Goal: Task Accomplishment & Management: Manage account settings

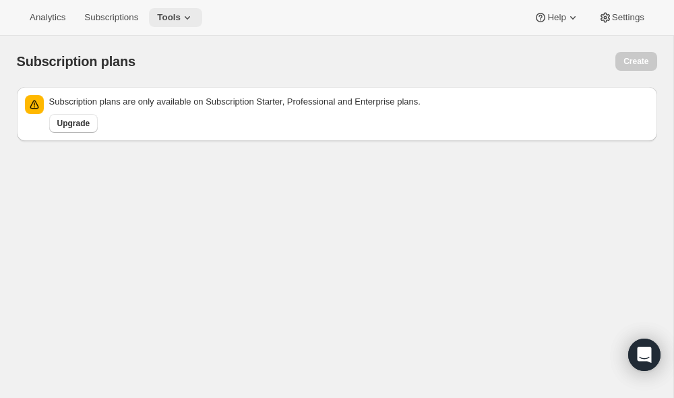
click at [173, 16] on span "Tools" at bounding box center [169, 17] width 24 height 11
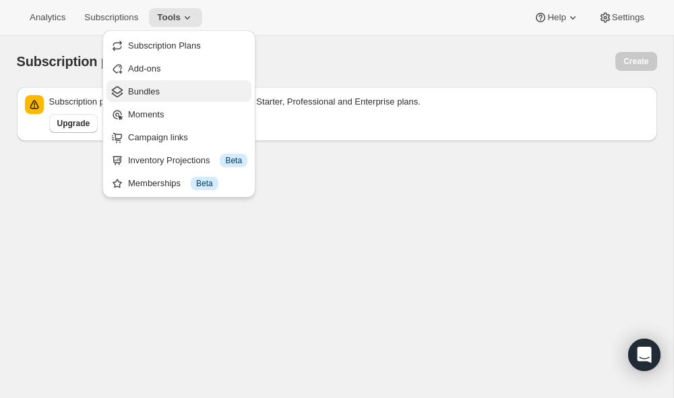
click at [156, 94] on span "Bundles" at bounding box center [144, 91] width 32 height 10
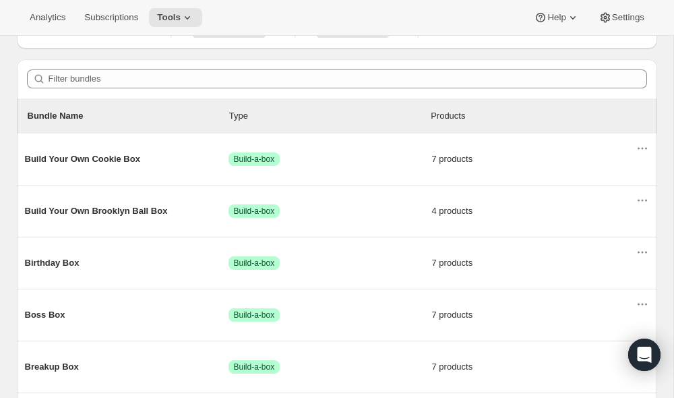
scroll to position [114, 0]
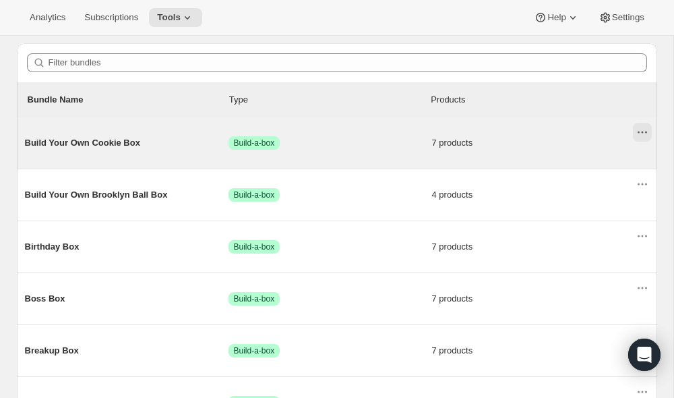
click at [638, 132] on icon "Actions for Build Your Own Cookie Box" at bounding box center [639, 133] width 2 height 2
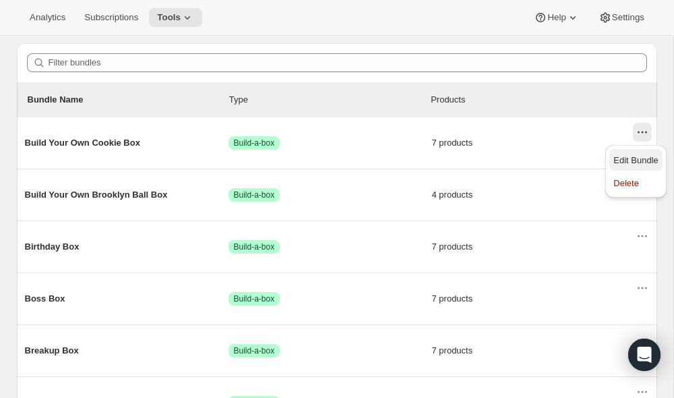
click at [635, 161] on span "Edit Bundle" at bounding box center [636, 160] width 45 height 10
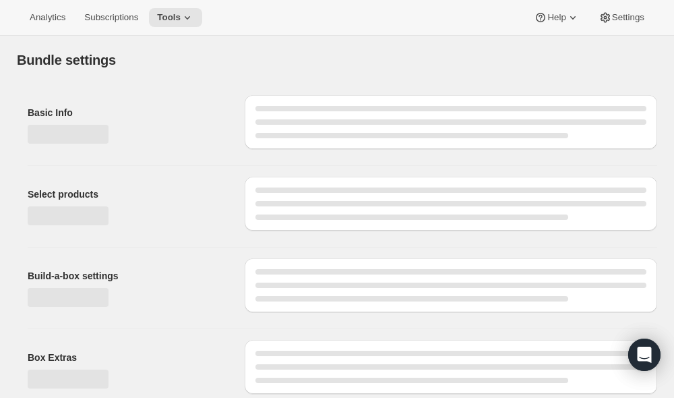
type input "Build Your Own Cookie Box"
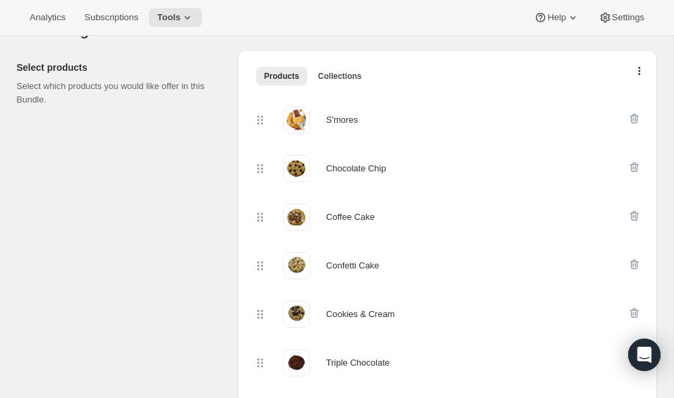
scroll to position [284, 0]
click at [631, 121] on icon "button" at bounding box center [634, 120] width 9 height 10
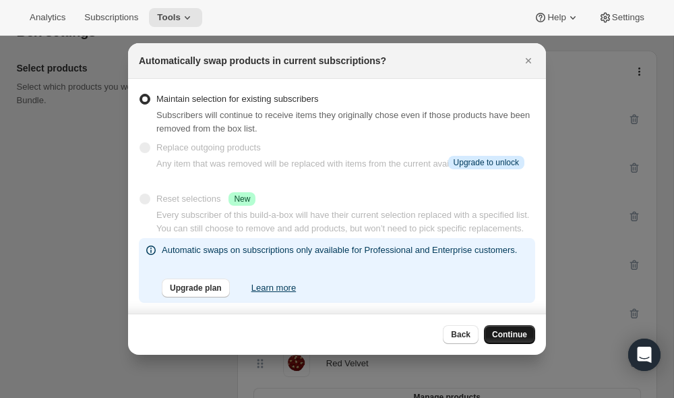
click at [496, 333] on span "Continue" at bounding box center [509, 334] width 35 height 11
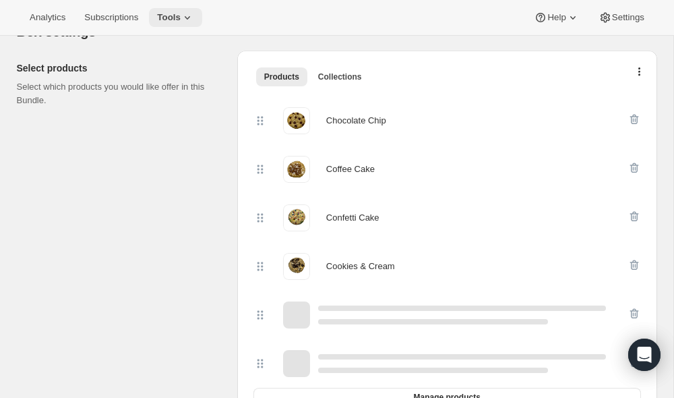
click at [191, 12] on icon at bounding box center [187, 17] width 13 height 13
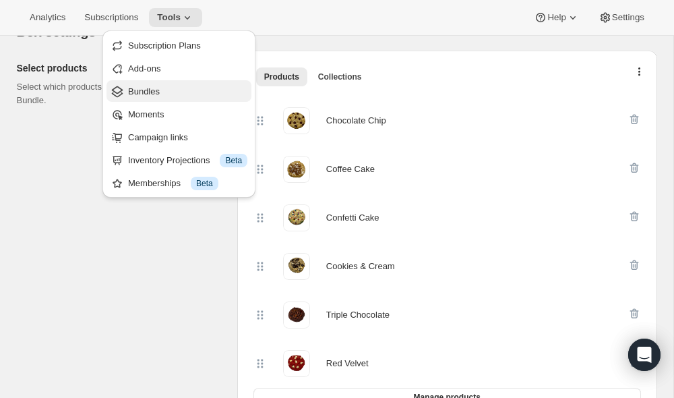
click at [169, 86] on span "Bundles" at bounding box center [187, 91] width 119 height 13
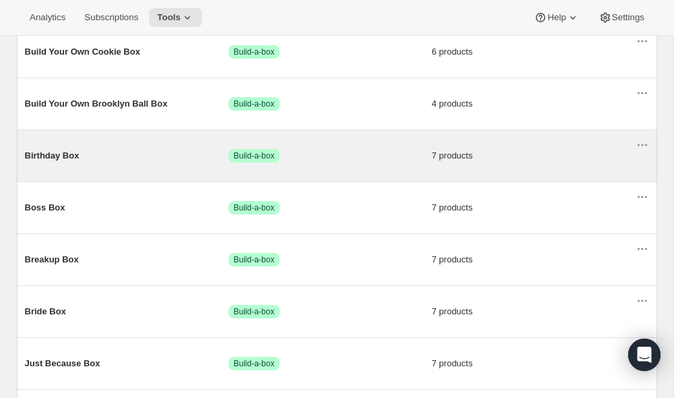
scroll to position [212, 0]
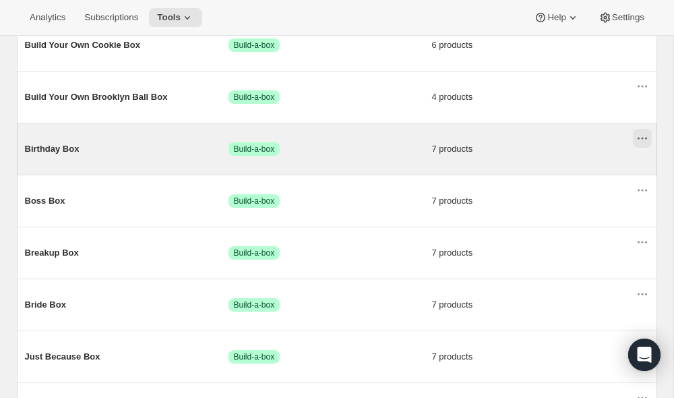
click at [645, 134] on icon "Actions for Birthday Box" at bounding box center [642, 138] width 13 height 13
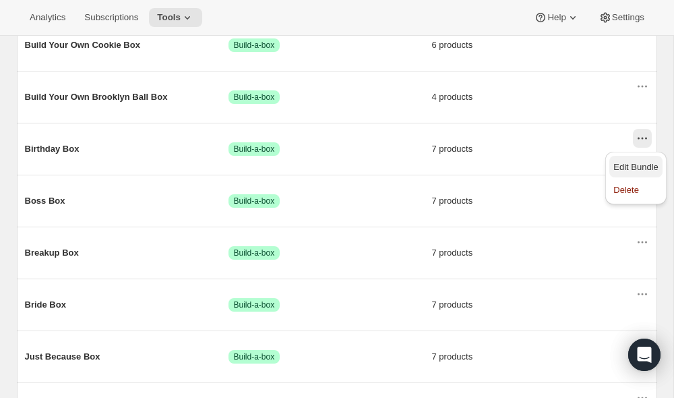
click at [634, 165] on span "Edit Bundle" at bounding box center [636, 167] width 45 height 10
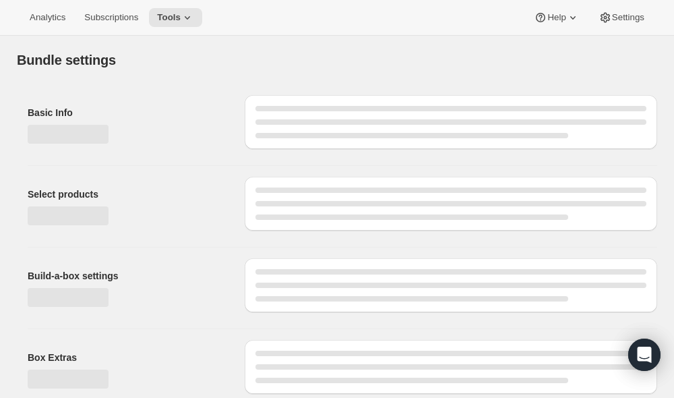
type input "Birthday Box"
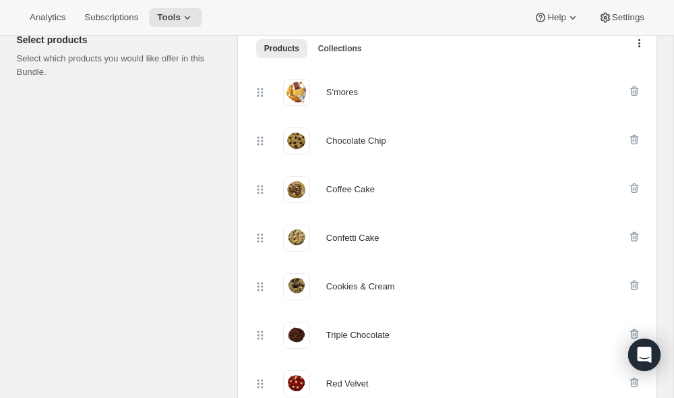
scroll to position [311, 0]
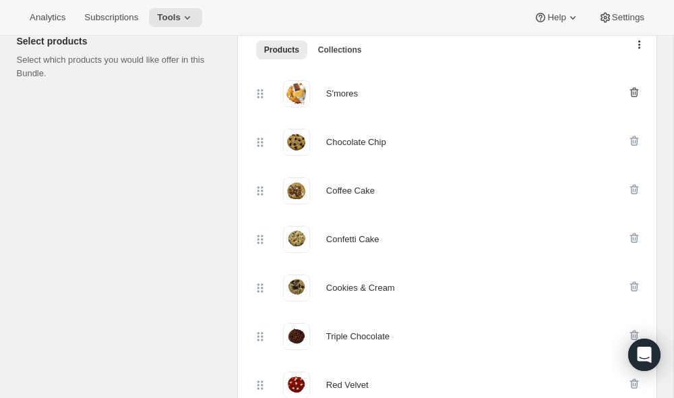
click at [640, 92] on icon "button" at bounding box center [634, 92] width 13 height 13
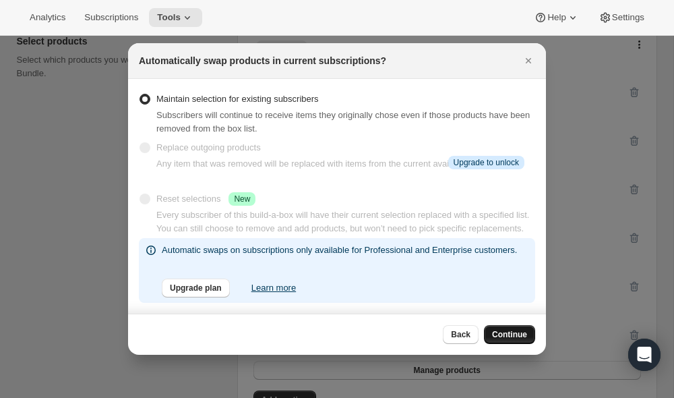
click at [499, 333] on span "Continue" at bounding box center [509, 334] width 35 height 11
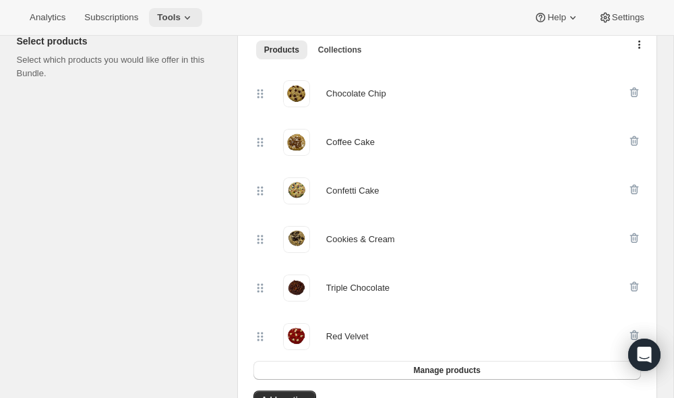
click at [167, 21] on span "Tools" at bounding box center [169, 17] width 24 height 11
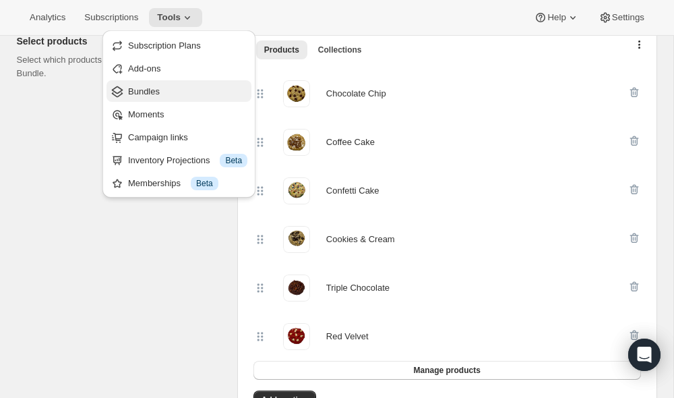
click at [153, 91] on span "Bundles" at bounding box center [144, 91] width 32 height 10
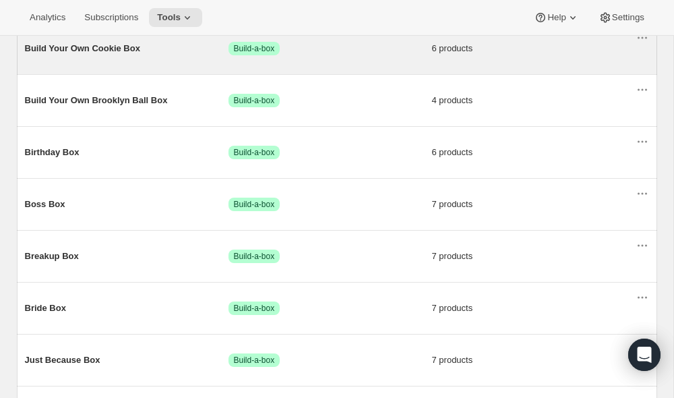
scroll to position [229, 0]
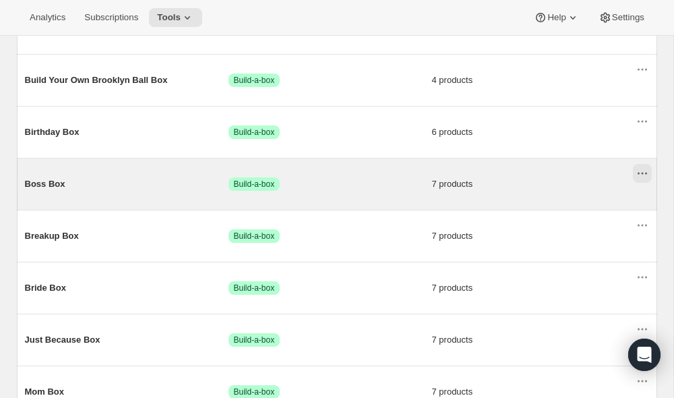
click at [644, 175] on icon "Actions for Boss Box" at bounding box center [642, 173] width 13 height 13
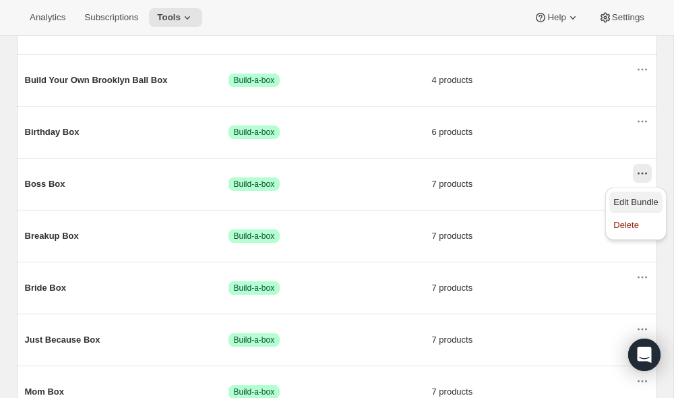
click at [629, 204] on span "Edit Bundle" at bounding box center [636, 202] width 45 height 10
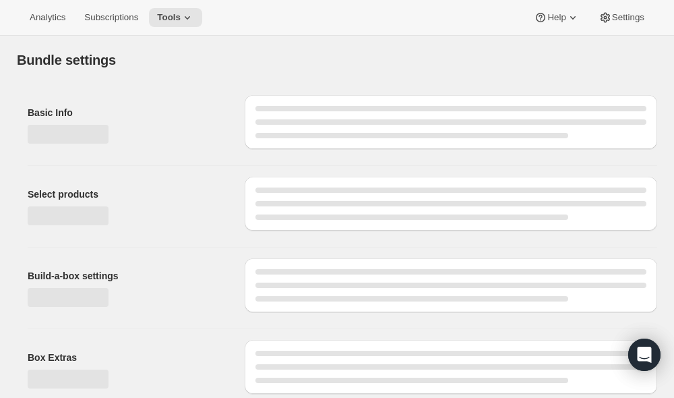
type input "Boss Box"
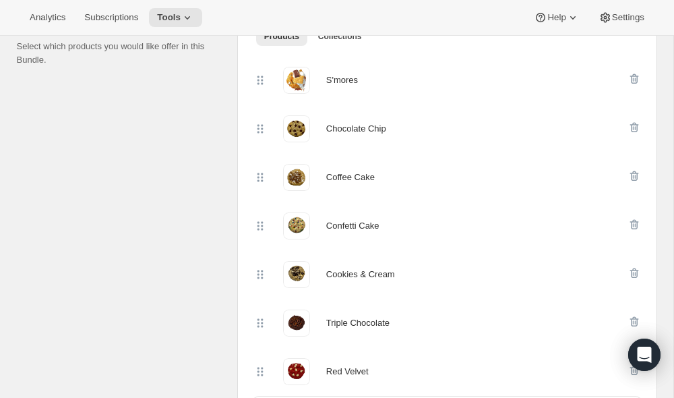
scroll to position [324, 0]
click at [635, 77] on icon "button" at bounding box center [634, 79] width 13 height 13
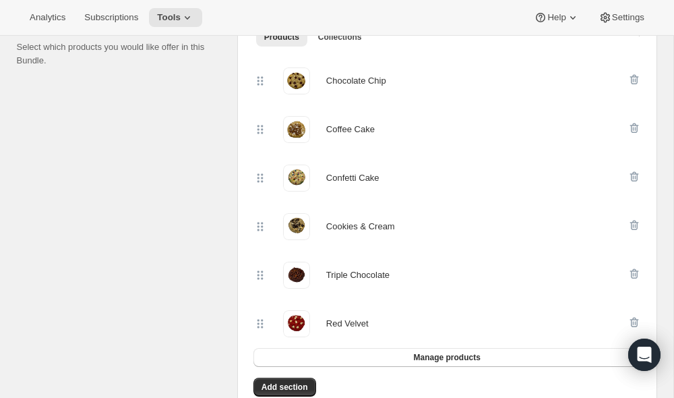
scroll to position [0, 0]
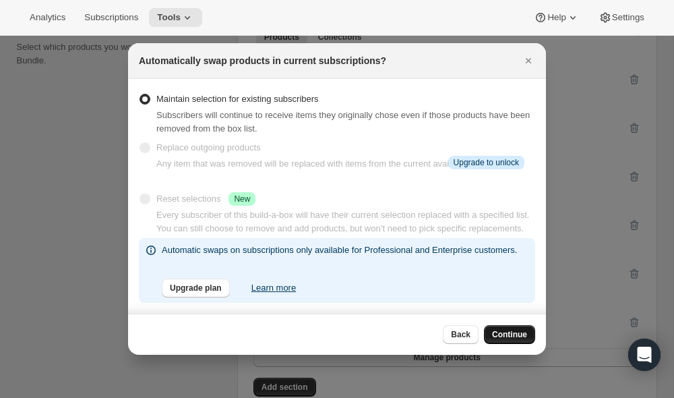
click at [498, 330] on span "Continue" at bounding box center [509, 334] width 35 height 11
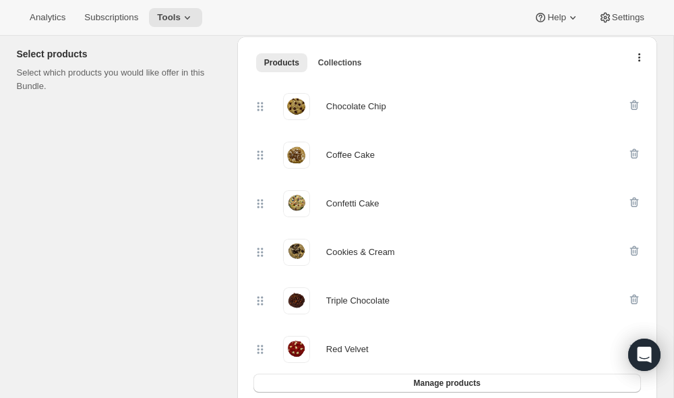
scroll to position [290, 0]
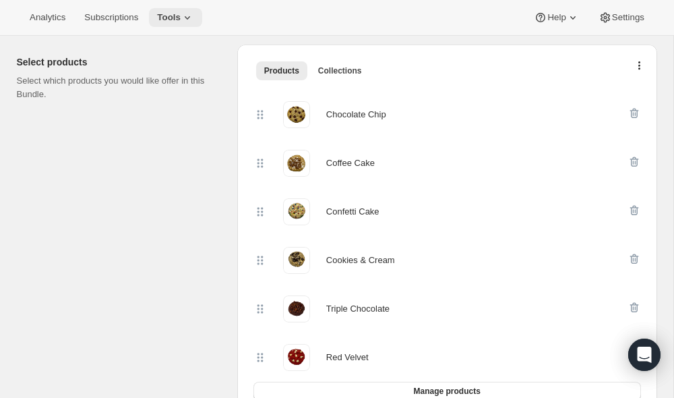
click at [181, 18] on span "Tools" at bounding box center [169, 17] width 24 height 11
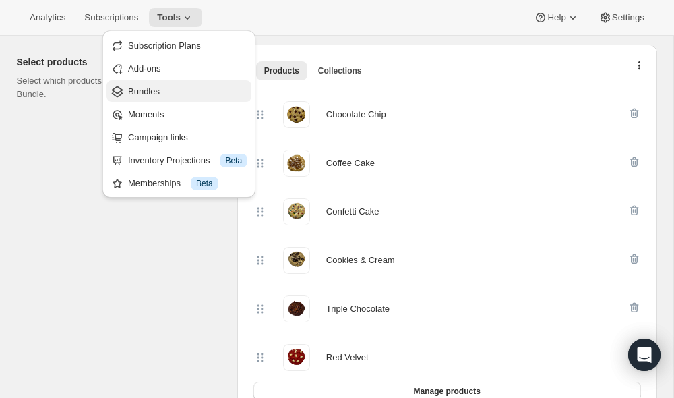
click at [169, 95] on span "Bundles" at bounding box center [187, 91] width 119 height 13
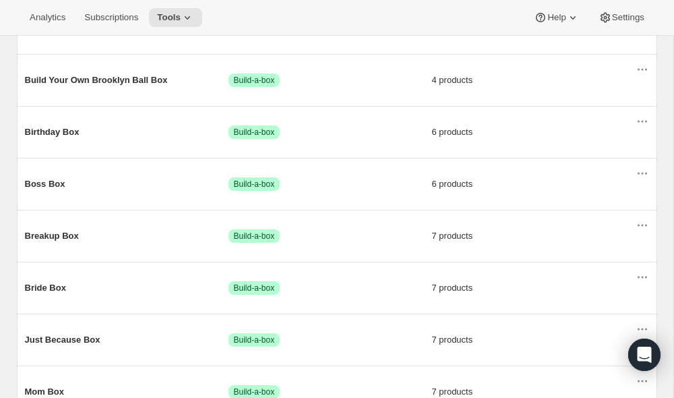
scroll to position [234, 0]
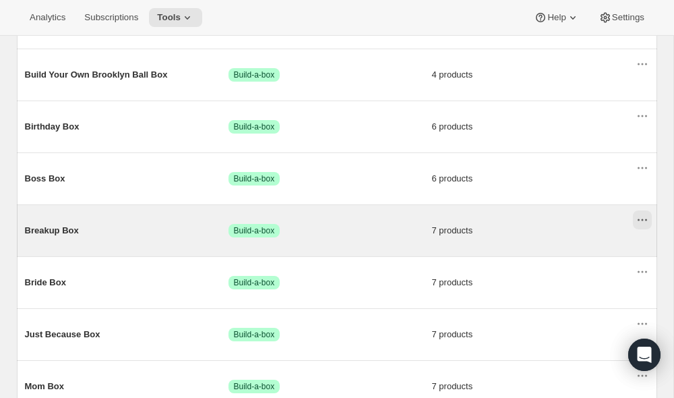
click at [643, 223] on icon "Actions for Breakup Box" at bounding box center [642, 219] width 13 height 13
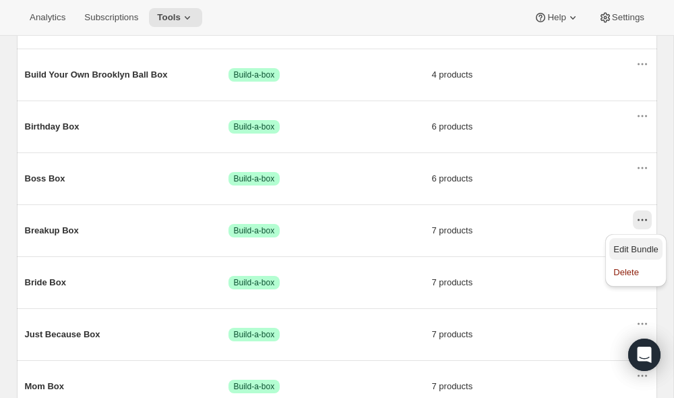
click at [641, 246] on span "Edit Bundle" at bounding box center [636, 249] width 45 height 10
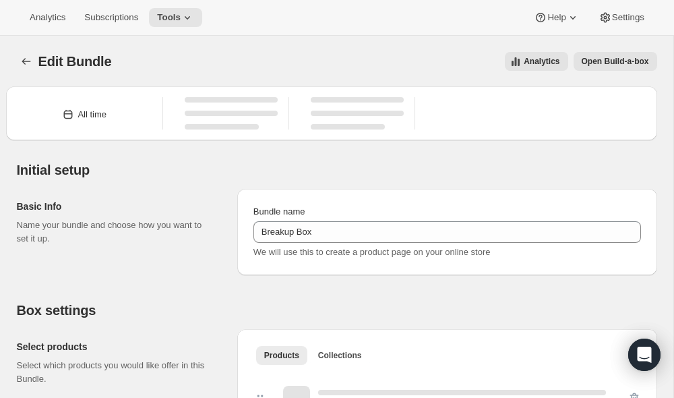
type input "Breakup Box"
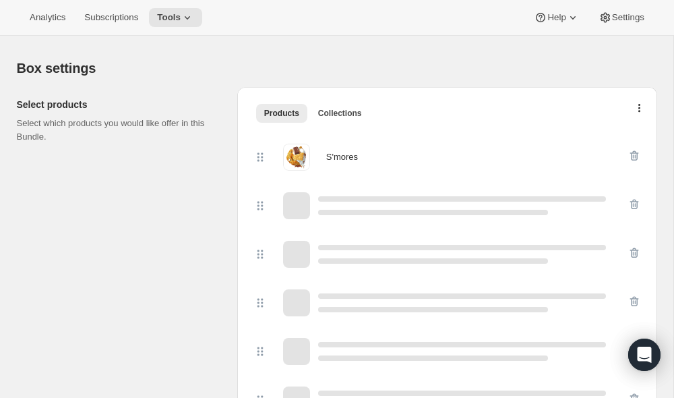
scroll to position [248, 0]
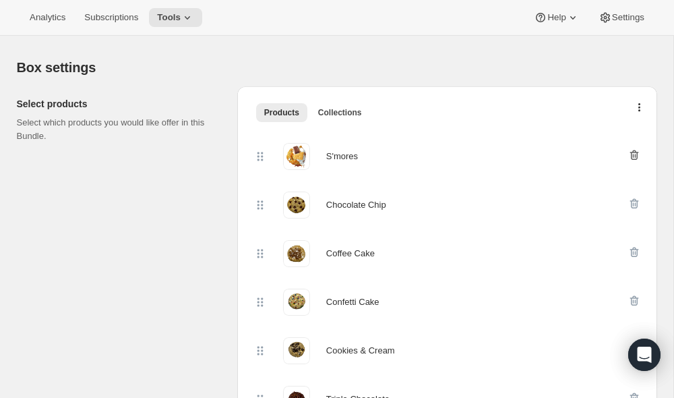
click at [635, 156] on icon "button" at bounding box center [635, 156] width 1 height 4
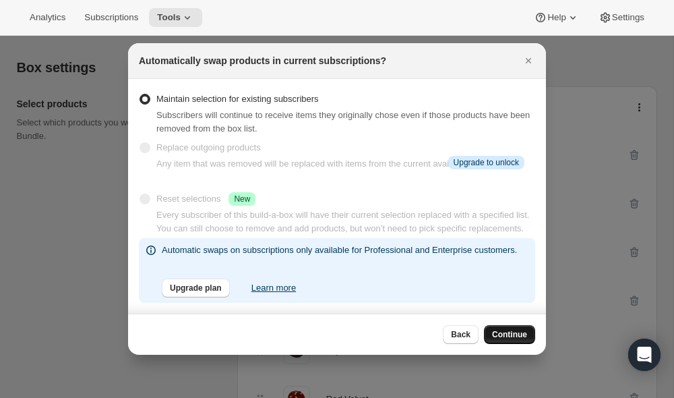
click at [519, 331] on span "Continue" at bounding box center [509, 334] width 35 height 11
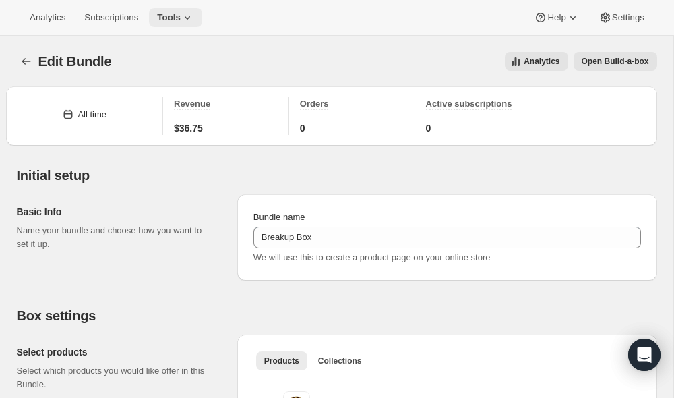
click at [171, 20] on span "Tools" at bounding box center [169, 17] width 24 height 11
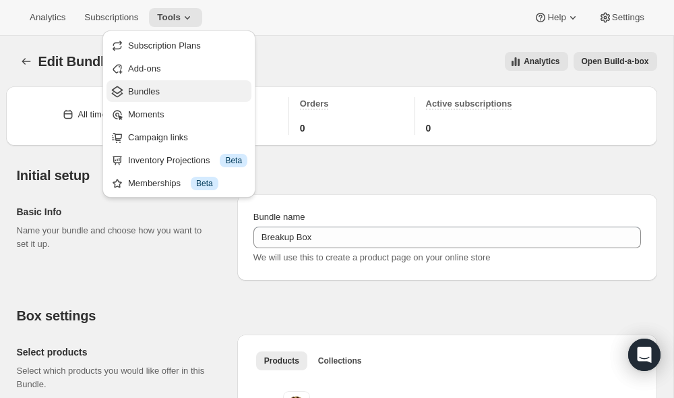
click at [153, 90] on span "Bundles" at bounding box center [144, 91] width 32 height 10
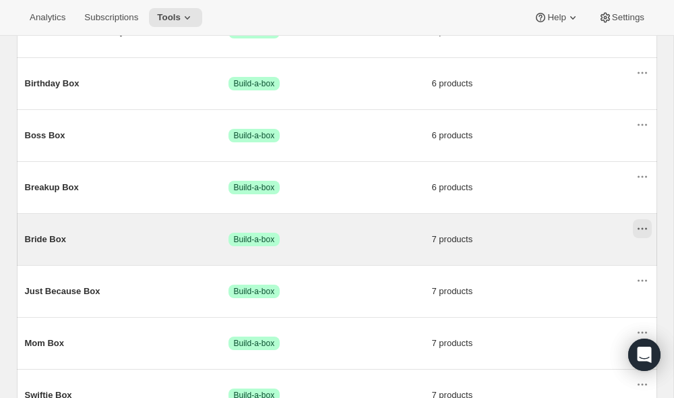
click at [644, 229] on icon "Actions for Bride Box" at bounding box center [642, 228] width 13 height 13
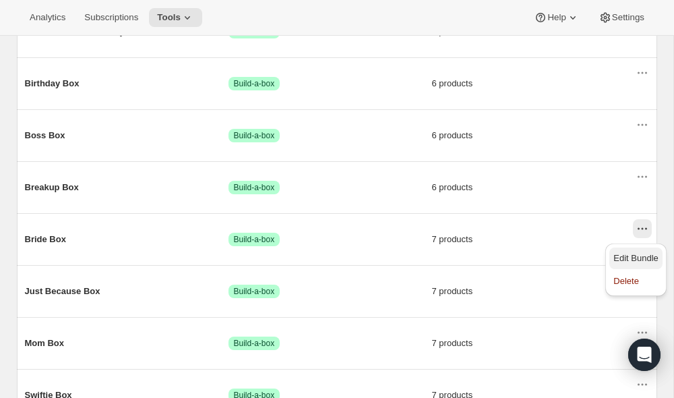
click at [634, 259] on span "Edit Bundle" at bounding box center [636, 258] width 45 height 10
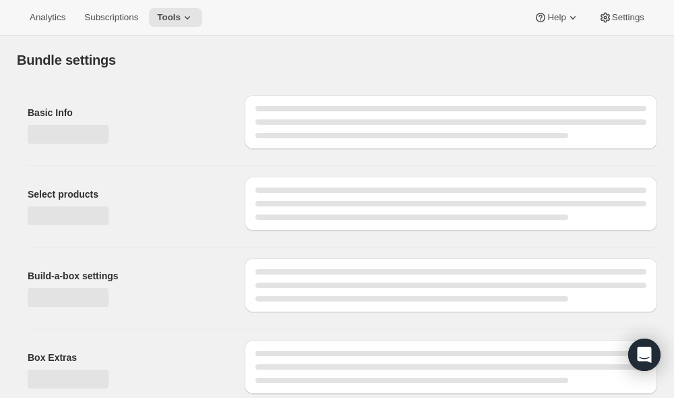
type input "Bride Box"
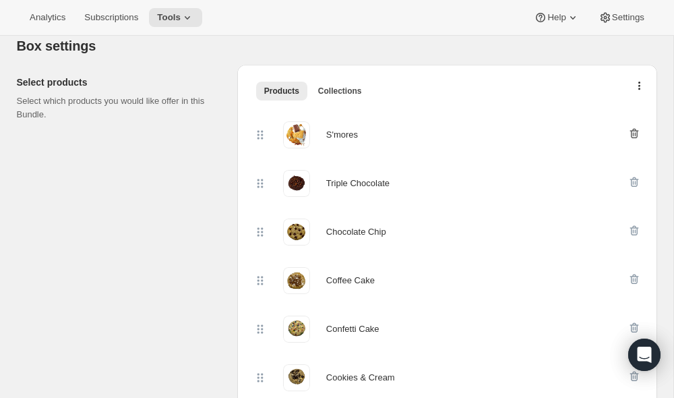
click at [635, 129] on icon "button" at bounding box center [634, 134] width 9 height 10
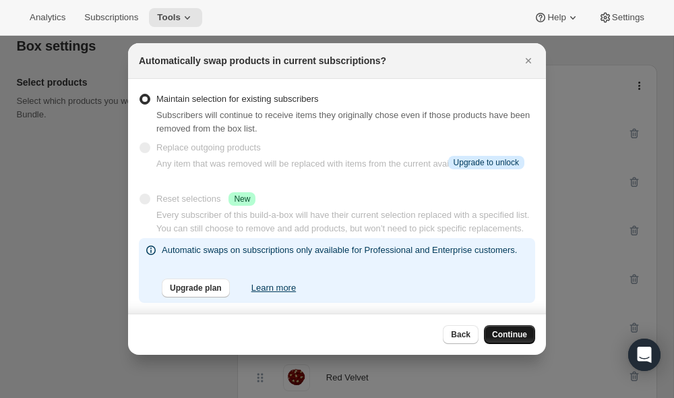
click at [502, 333] on span "Continue" at bounding box center [509, 334] width 35 height 11
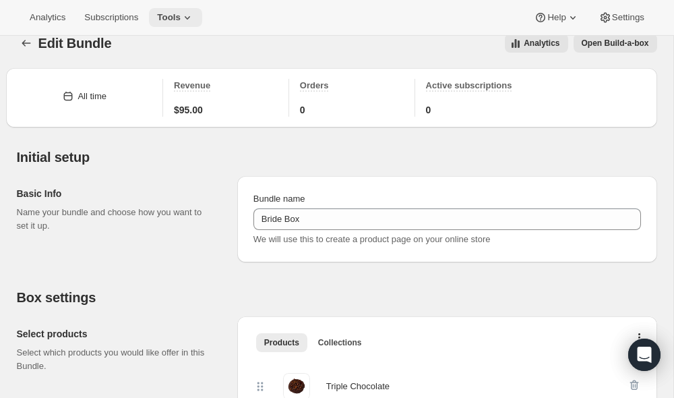
click at [181, 18] on span "Tools" at bounding box center [169, 17] width 24 height 11
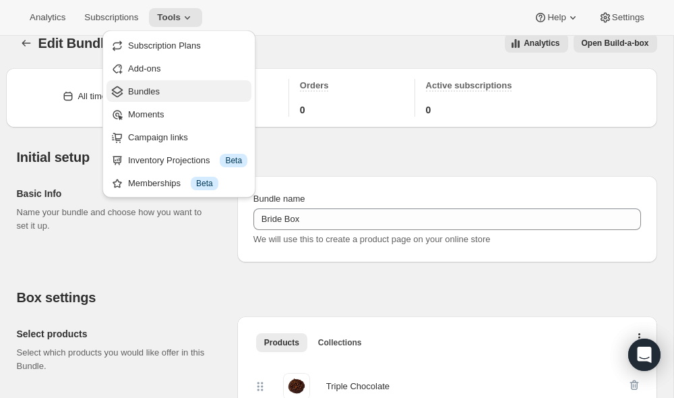
click at [155, 92] on span "Bundles" at bounding box center [144, 91] width 32 height 10
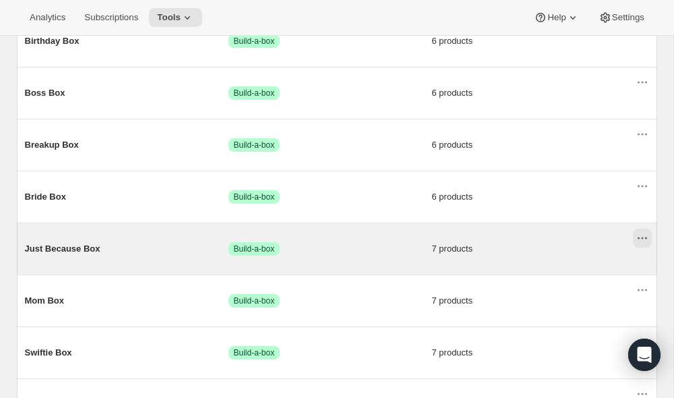
click at [641, 239] on icon "Actions for Just Because Box" at bounding box center [642, 238] width 2 height 2
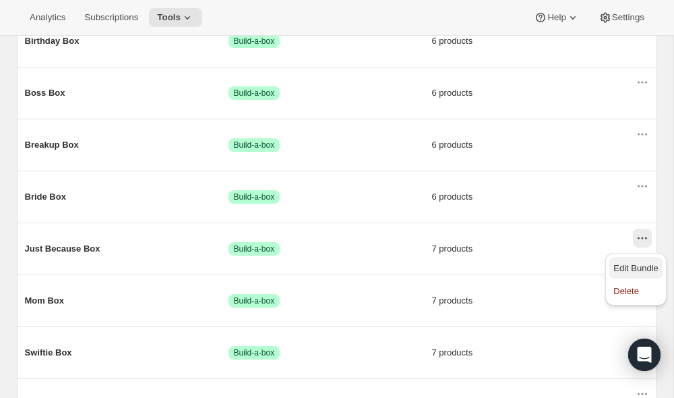
click at [636, 263] on span "Edit Bundle" at bounding box center [636, 268] width 45 height 10
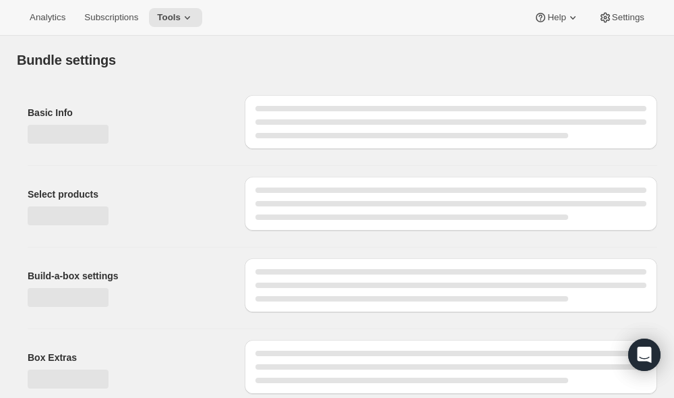
type input "Just Because Box"
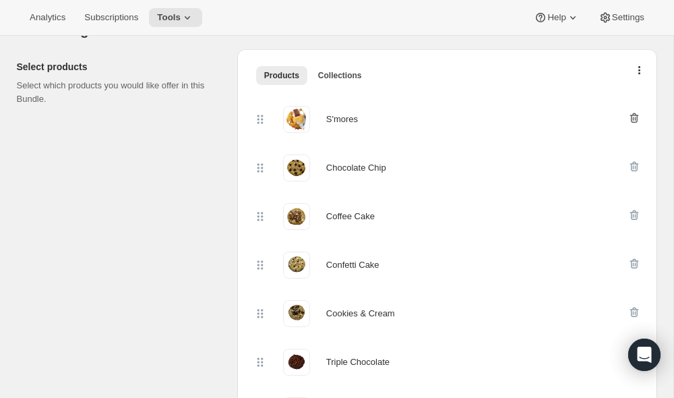
click at [637, 116] on icon "button" at bounding box center [634, 118] width 9 height 10
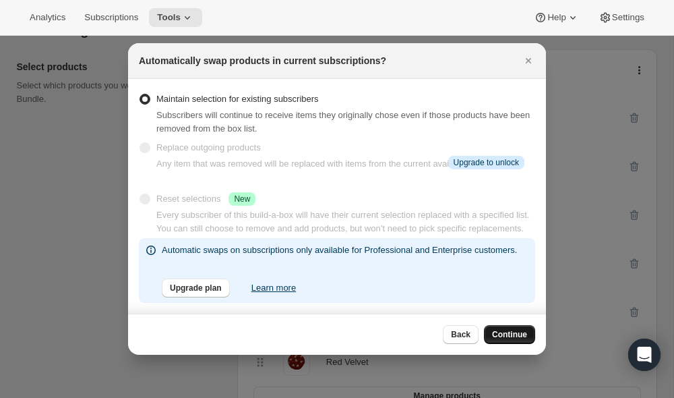
click at [496, 333] on span "Continue" at bounding box center [509, 334] width 35 height 11
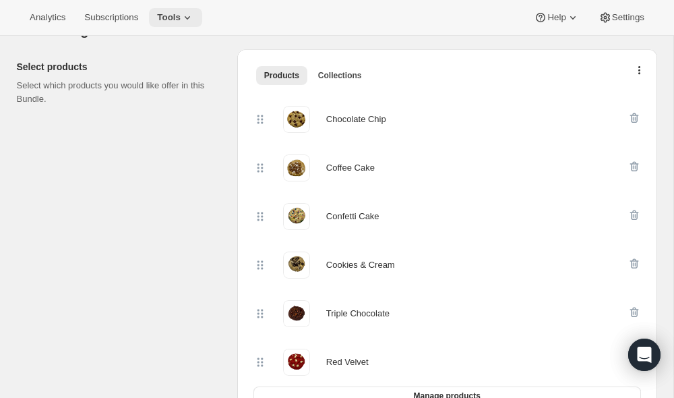
click at [194, 18] on icon at bounding box center [187, 17] width 13 height 13
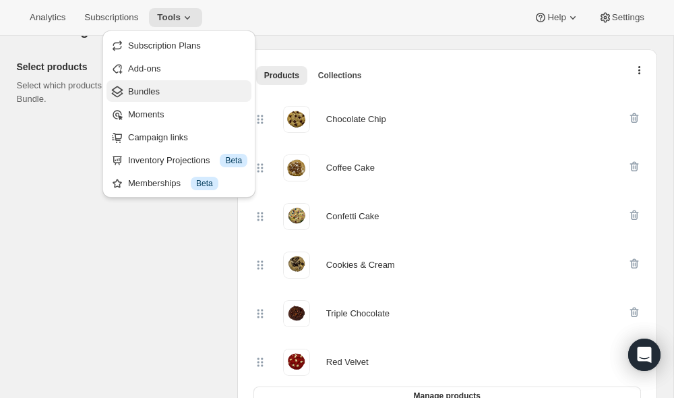
click at [166, 89] on span "Bundles" at bounding box center [187, 91] width 119 height 13
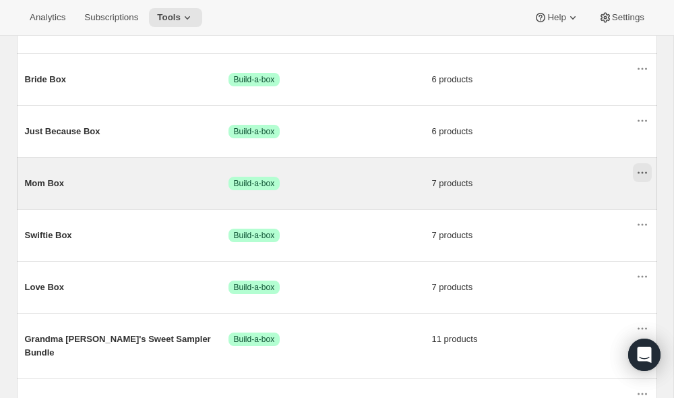
click at [642, 173] on icon "Actions for Mom Box" at bounding box center [642, 172] width 13 height 13
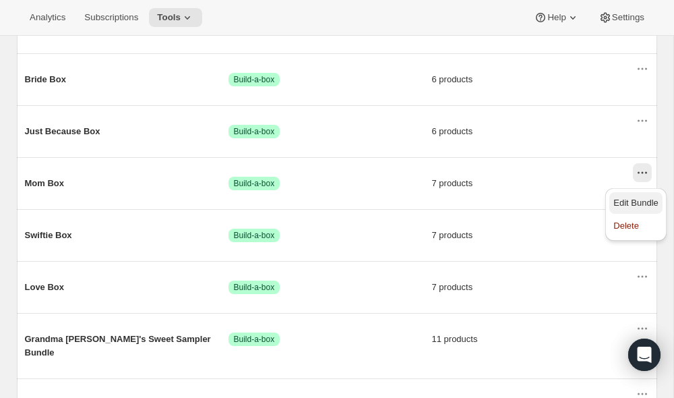
click at [639, 197] on span "Edit Bundle" at bounding box center [636, 202] width 45 height 13
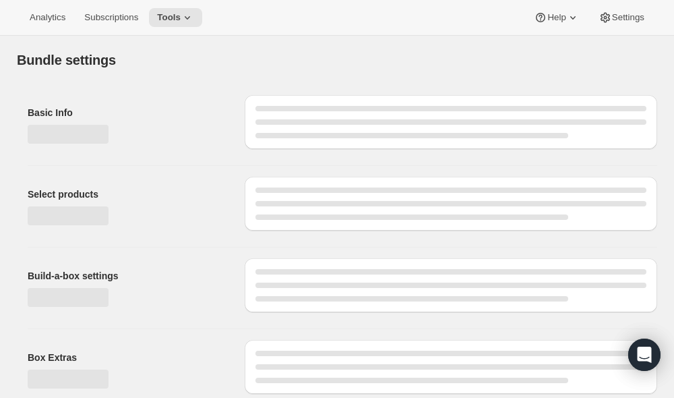
type input "Mom Box"
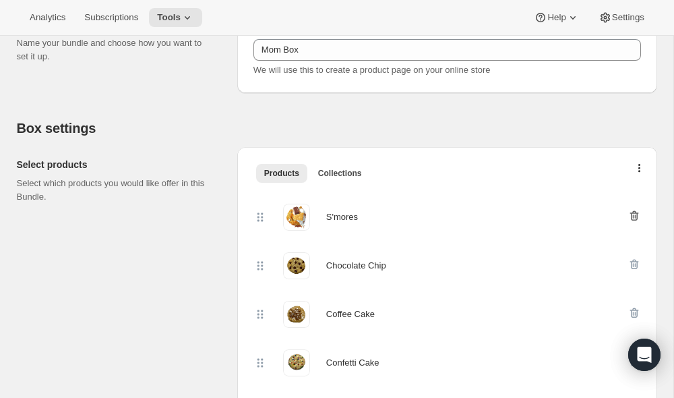
click at [631, 212] on icon "button" at bounding box center [634, 215] width 13 height 13
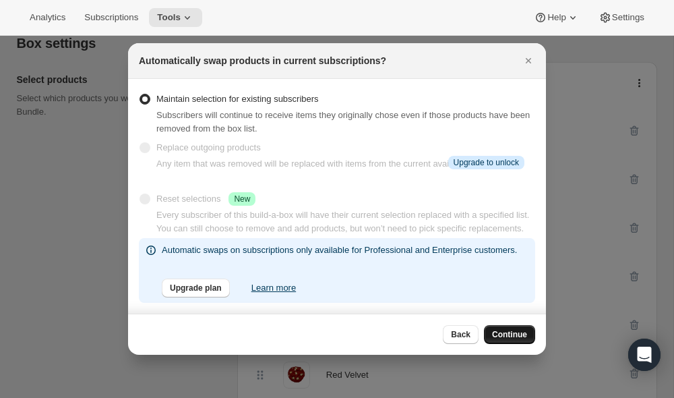
click at [508, 341] on button "Continue" at bounding box center [509, 334] width 51 height 19
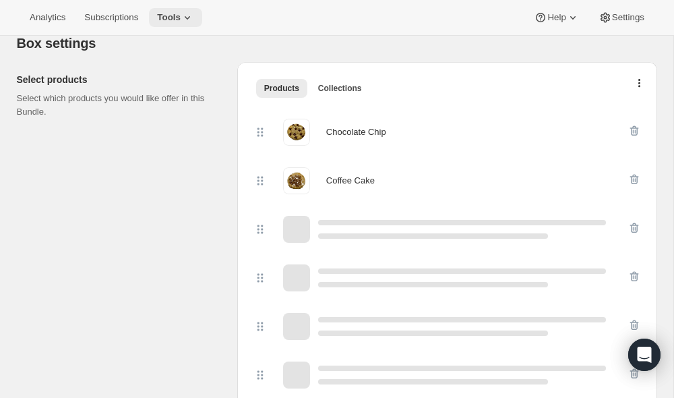
click at [181, 18] on span "Tools" at bounding box center [169, 17] width 24 height 11
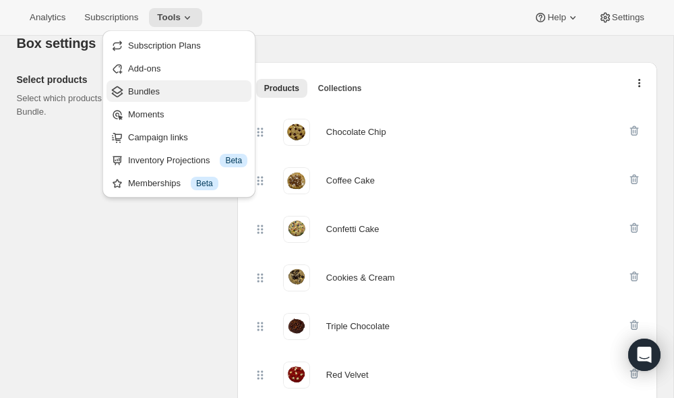
click at [166, 88] on span "Bundles" at bounding box center [187, 91] width 119 height 13
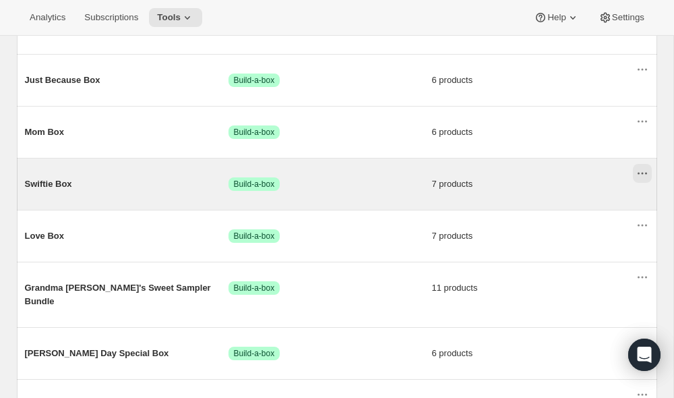
click at [643, 175] on icon "Actions for Swiftie Box" at bounding box center [642, 173] width 13 height 13
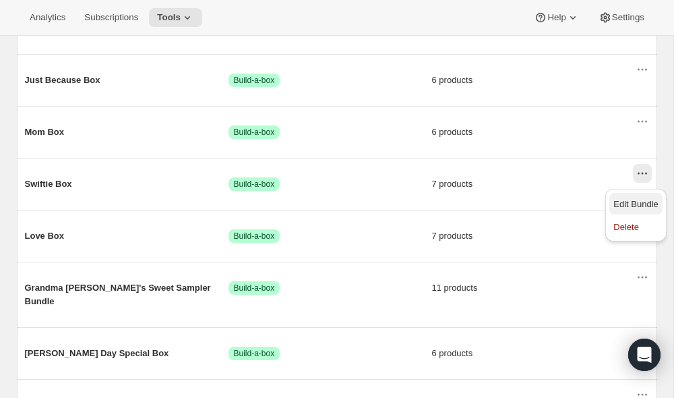
click at [639, 200] on span "Edit Bundle" at bounding box center [636, 204] width 45 height 10
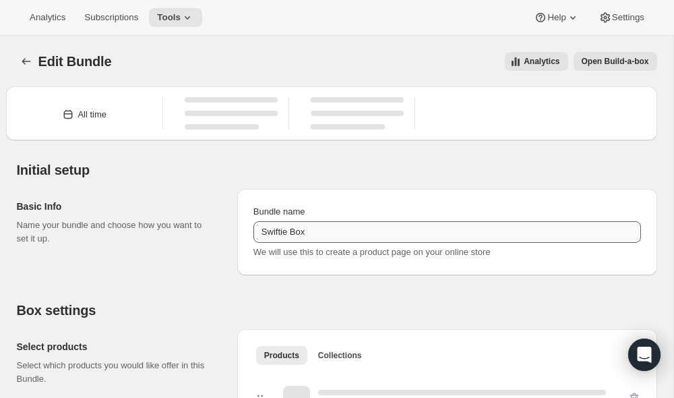
type input "Swiftie Box"
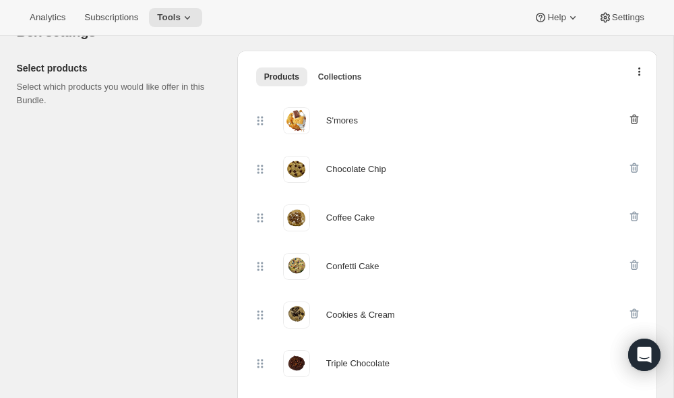
click at [637, 118] on icon "button" at bounding box center [634, 120] width 9 height 10
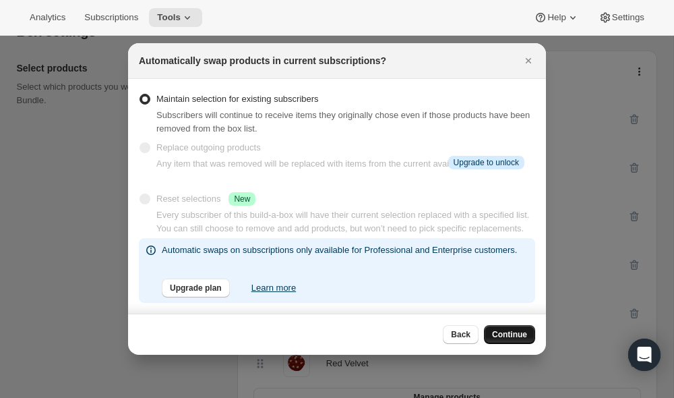
click at [509, 332] on span "Continue" at bounding box center [509, 334] width 35 height 11
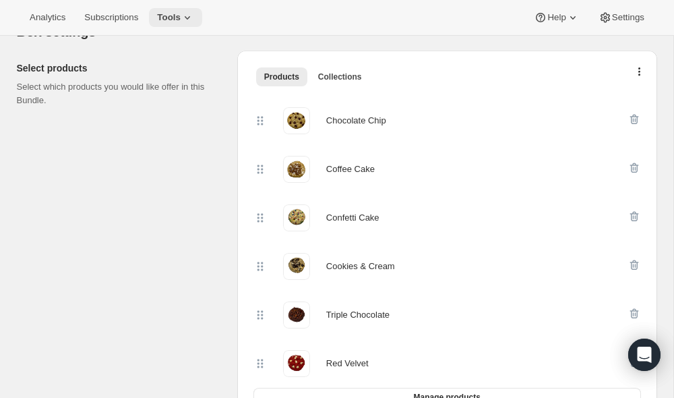
click at [180, 20] on span "Tools" at bounding box center [169, 17] width 24 height 11
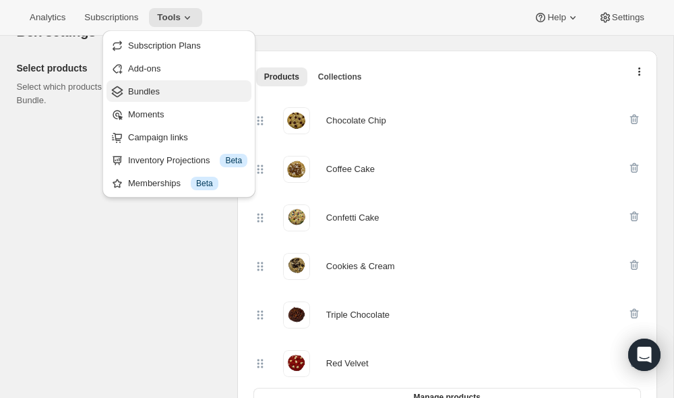
click at [160, 89] on span "Bundles" at bounding box center [144, 91] width 32 height 10
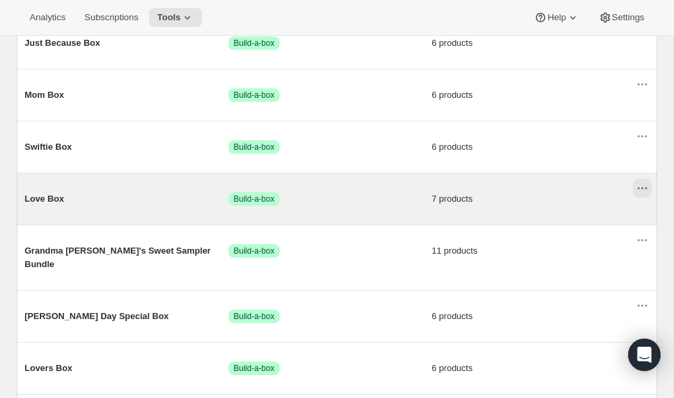
click at [641, 189] on icon "Actions for Love Box" at bounding box center [642, 187] width 13 height 13
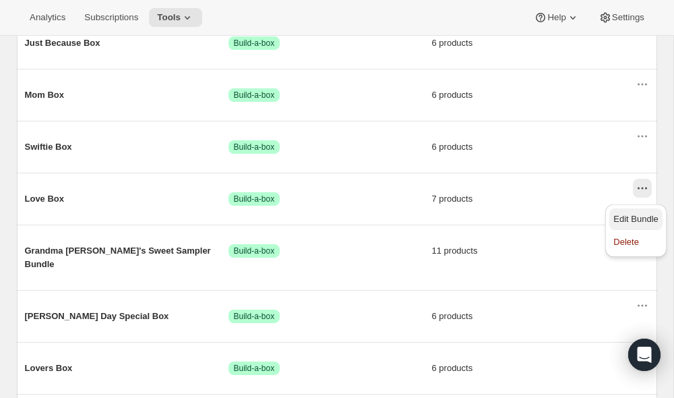
click at [640, 219] on span "Edit Bundle" at bounding box center [636, 219] width 45 height 10
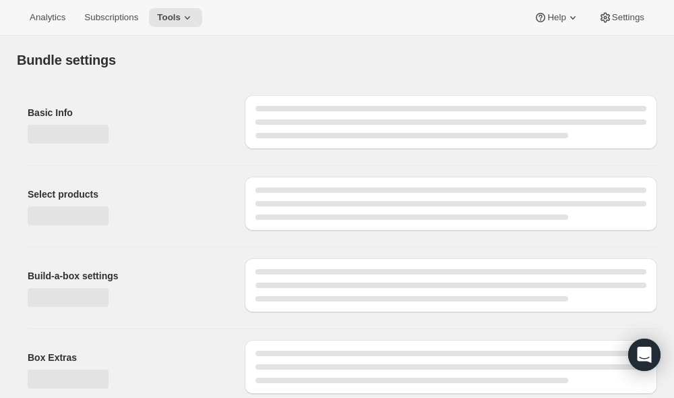
type input "Love Box"
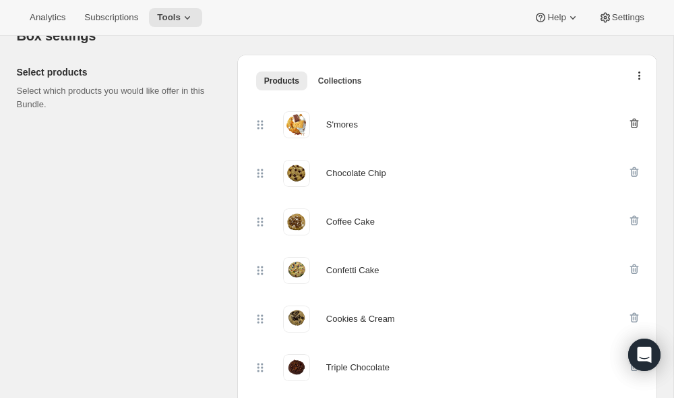
click at [631, 123] on icon "button" at bounding box center [634, 124] width 9 height 10
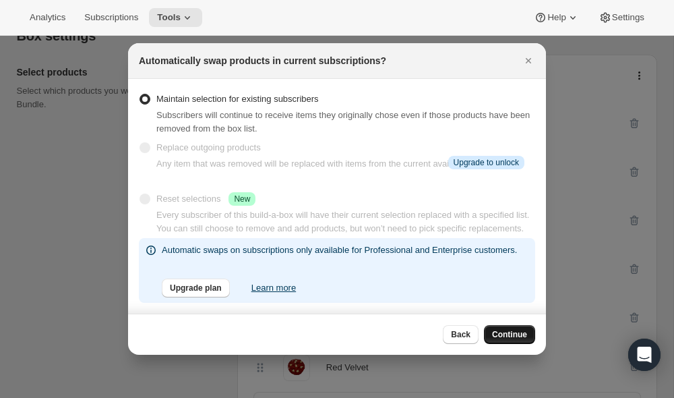
click at [502, 331] on span "Continue" at bounding box center [509, 334] width 35 height 11
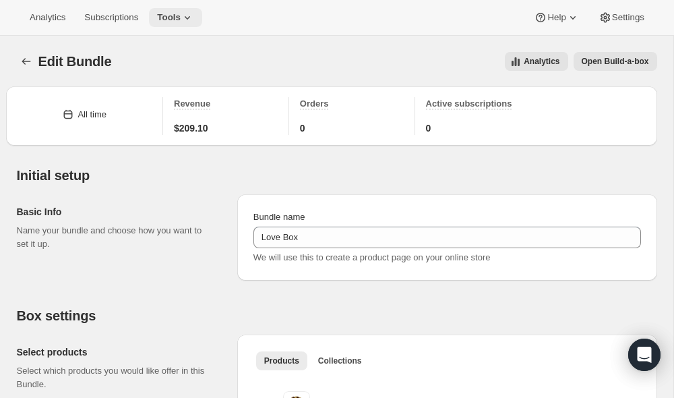
click at [184, 24] on button "Tools" at bounding box center [175, 17] width 53 height 19
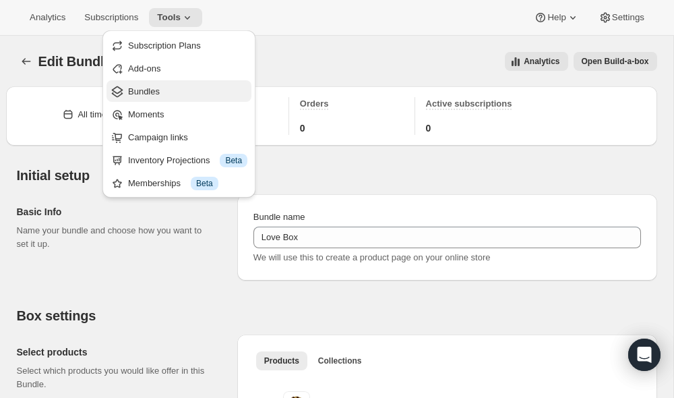
click at [170, 89] on span "Bundles" at bounding box center [187, 91] width 119 height 13
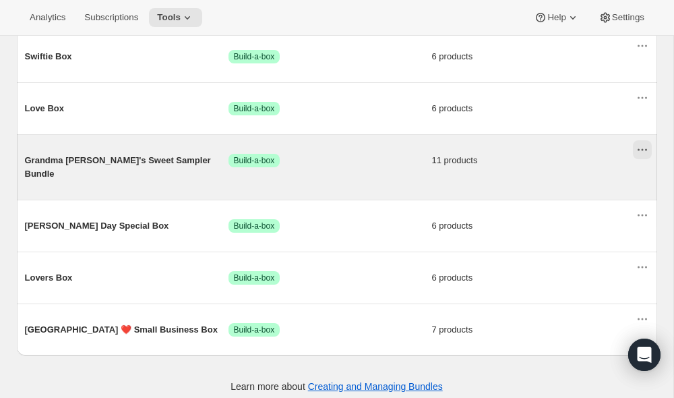
click at [639, 150] on icon "Actions for Grandma Joan's Sweet Sampler Bundle" at bounding box center [642, 149] width 13 height 13
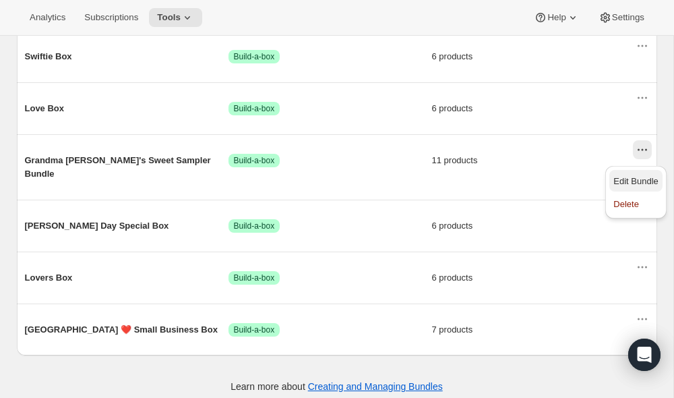
click at [639, 179] on span "Edit Bundle" at bounding box center [636, 181] width 45 height 10
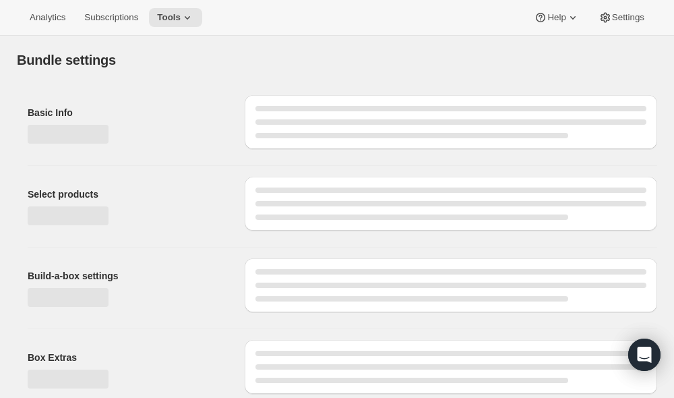
type input "Grandma [PERSON_NAME]'s Sweet Sampler Bundle"
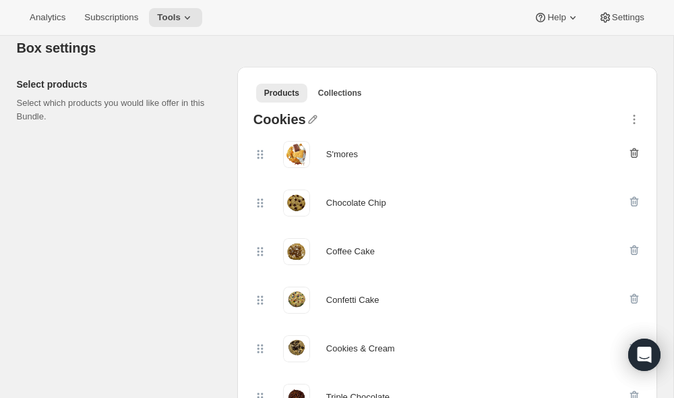
click at [633, 152] on icon "button" at bounding box center [633, 154] width 1 height 4
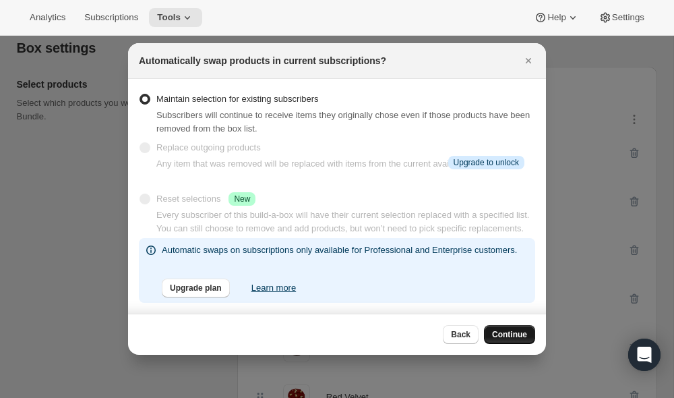
click at [490, 330] on button "Continue" at bounding box center [509, 334] width 51 height 19
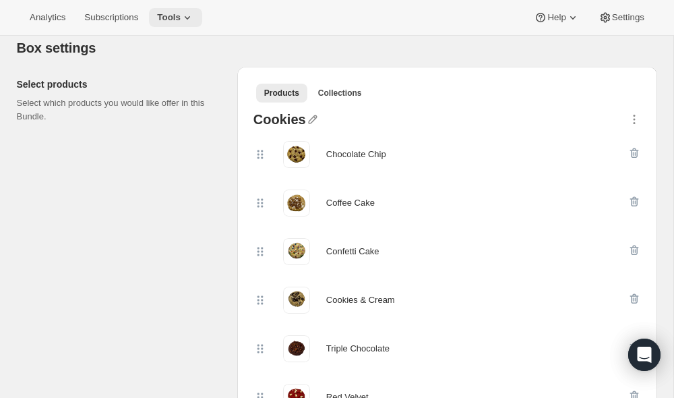
click at [173, 12] on span "Tools" at bounding box center [169, 17] width 24 height 11
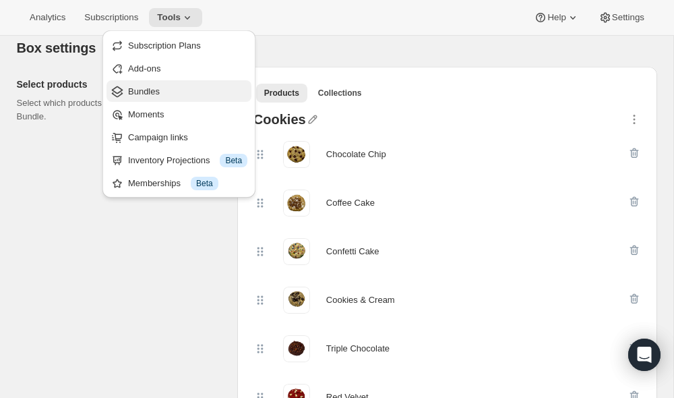
click at [163, 86] on span "Bundles" at bounding box center [187, 91] width 119 height 13
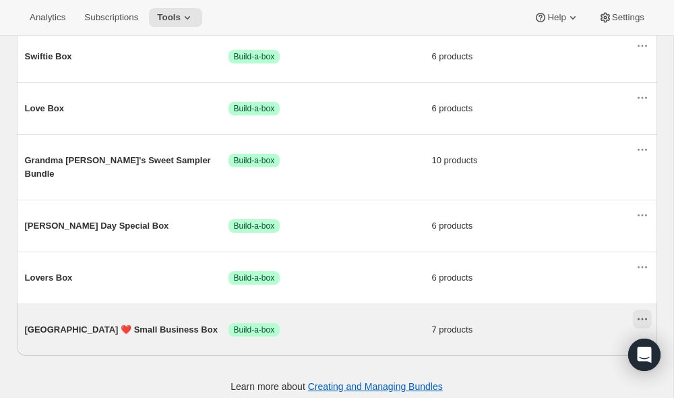
click at [640, 314] on icon "Actions for Ithaca ❤️ Small Business Box" at bounding box center [642, 318] width 13 height 13
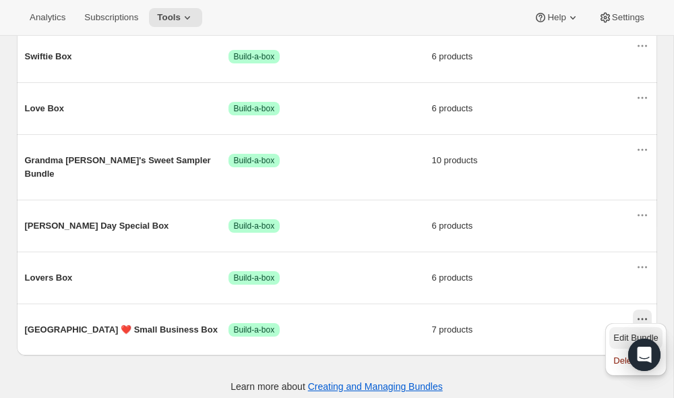
click at [630, 332] on span "Edit Bundle" at bounding box center [636, 337] width 45 height 13
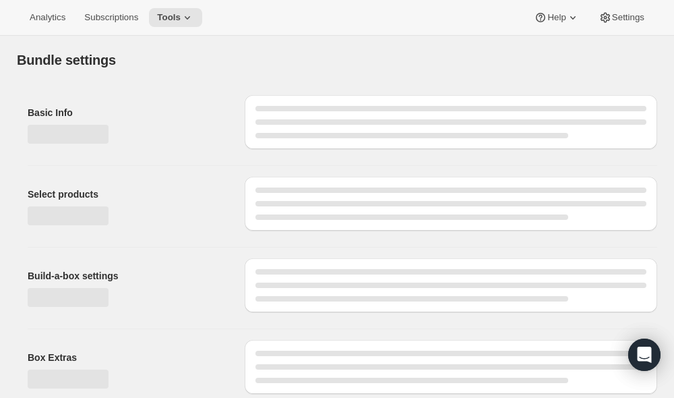
type input "[GEOGRAPHIC_DATA] ❤️ Small Business Box"
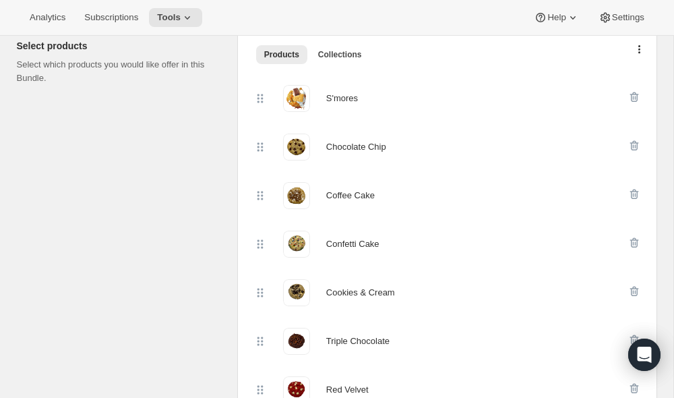
scroll to position [306, 0]
click at [638, 96] on icon "button" at bounding box center [634, 97] width 13 height 13
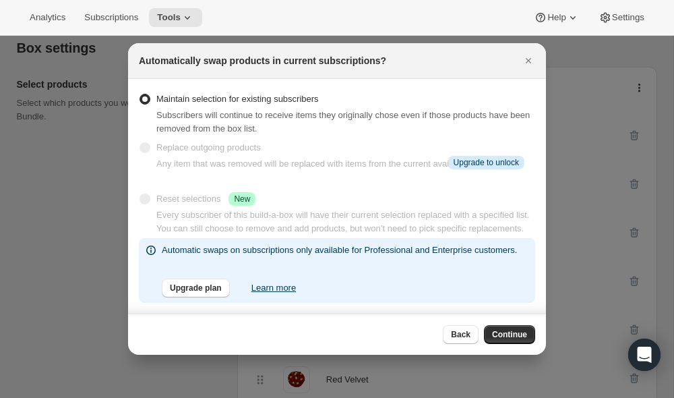
scroll to position [0, 0]
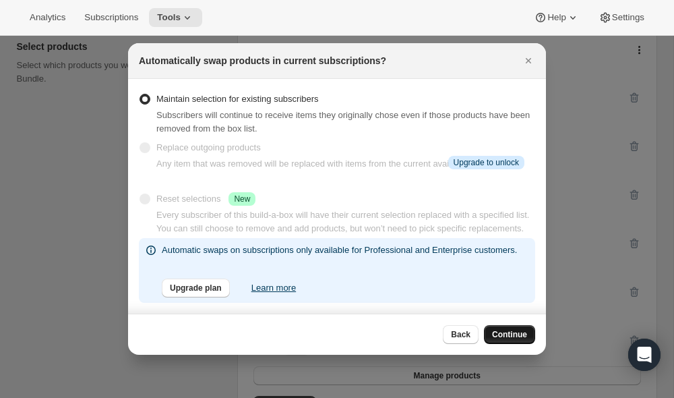
click at [492, 330] on span "Continue" at bounding box center [509, 334] width 35 height 11
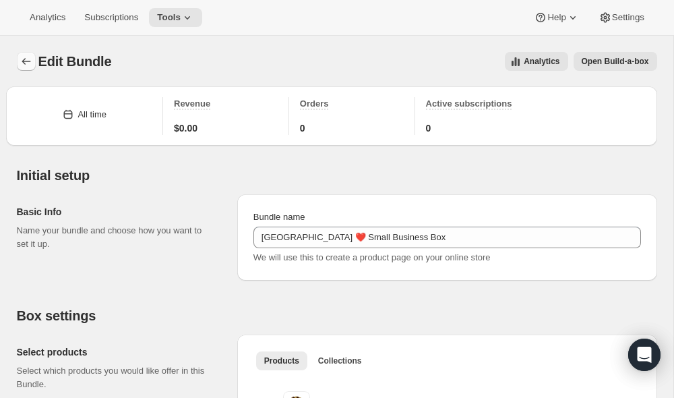
click at [25, 61] on icon "Bundles" at bounding box center [26, 61] width 9 height 7
